Goal: Check status: Check status

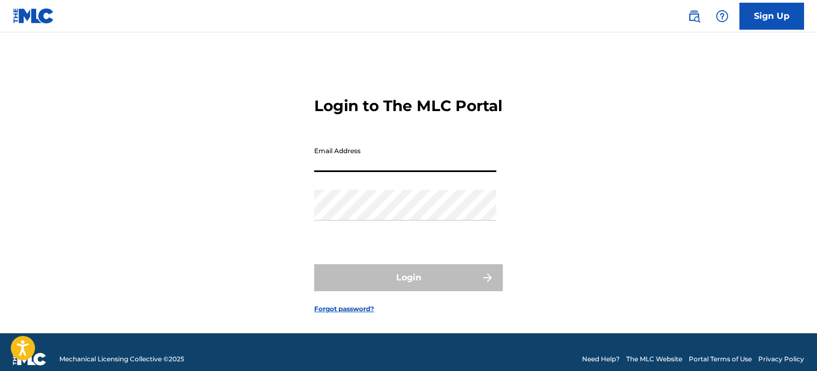
click at [364, 172] on input "Email Address" at bounding box center [405, 156] width 182 height 31
type input "[EMAIL_ADDRESS][DOMAIN_NAME]"
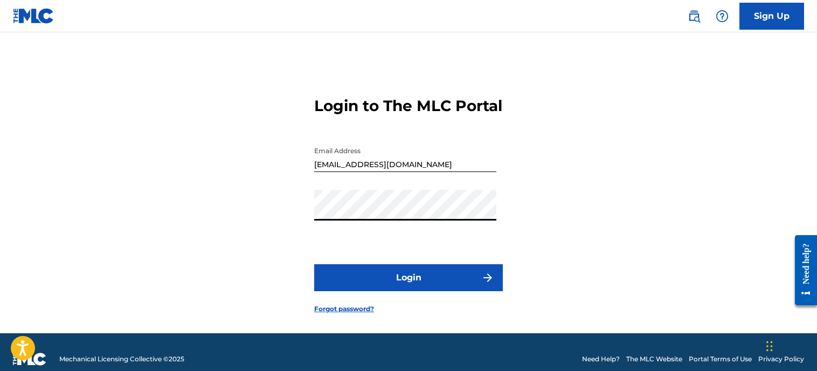
click at [379, 291] on button "Login" at bounding box center [408, 277] width 189 height 27
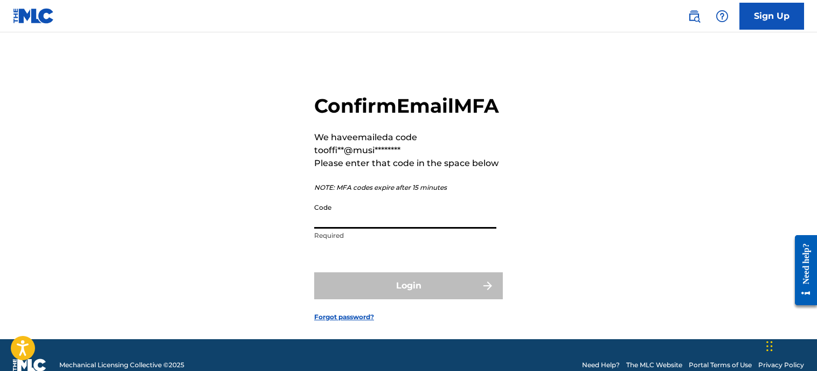
click at [337, 228] on input "Code" at bounding box center [405, 213] width 182 height 31
click at [246, 245] on div "Confirm Email MFA We have emailed a code to offi**@musi******** Please enter th…" at bounding box center [408, 199] width 754 height 280
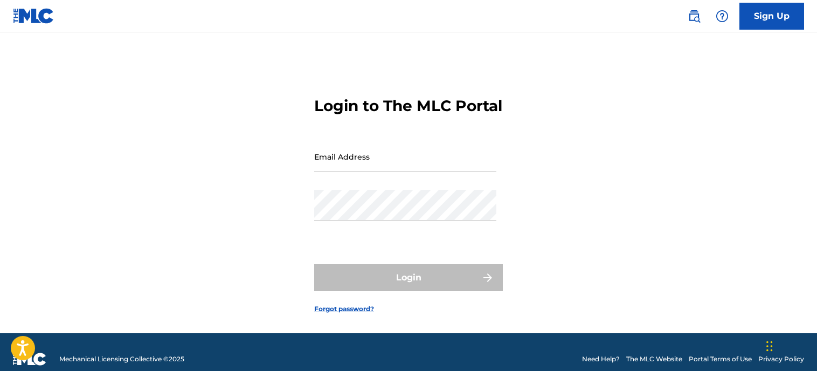
click at [334, 172] on input "Email Address" at bounding box center [405, 156] width 182 height 31
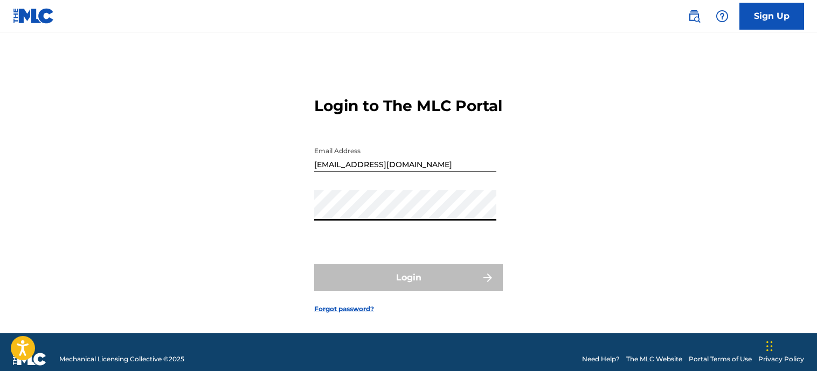
type input "[PERSON_NAME][EMAIL_ADDRESS][DOMAIN_NAME]"
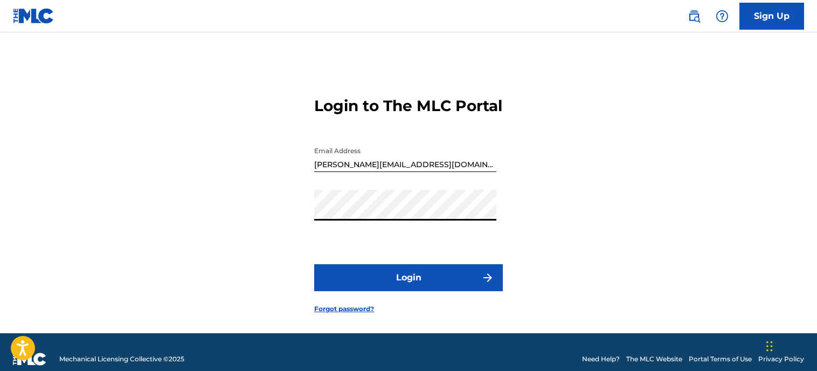
click at [394, 291] on button "Login" at bounding box center [408, 277] width 189 height 27
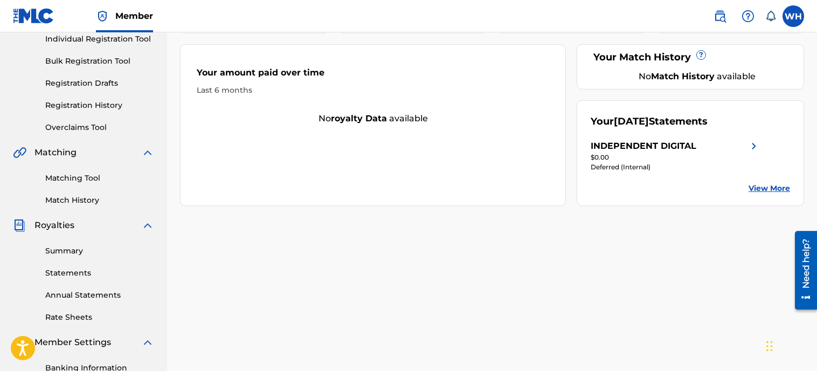
scroll to position [144, 0]
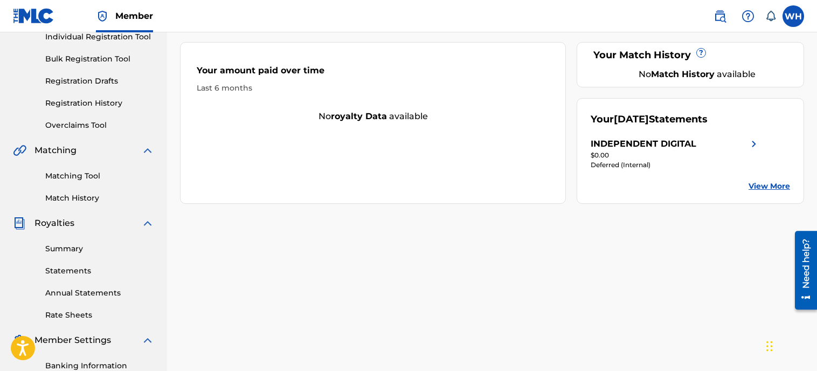
click at [64, 247] on link "Summary" at bounding box center [99, 248] width 109 height 11
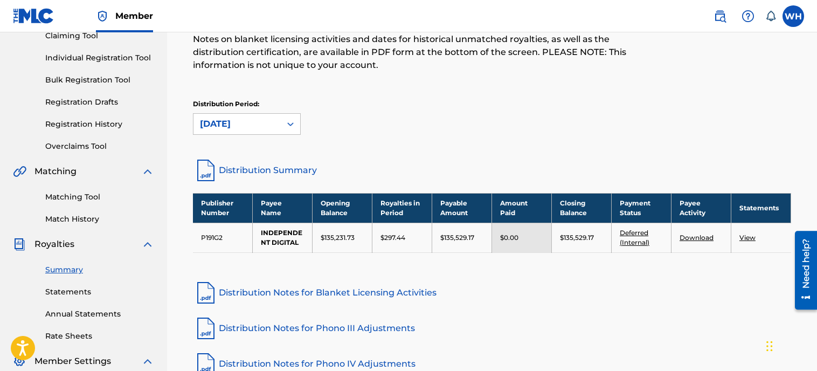
scroll to position [131, 0]
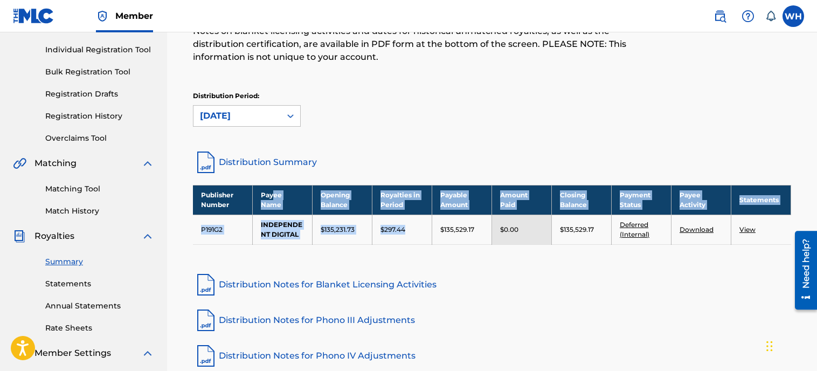
drag, startPoint x: 418, startPoint y: 230, endPoint x: 274, endPoint y: 207, distance: 145.1
click at [274, 207] on tbody "Publisher Number Payee Name Opening Balance Royalties in Period Payable Amount …" at bounding box center [492, 214] width 598 height 59
click at [366, 151] on link "Distribution Summary" at bounding box center [492, 162] width 598 height 26
